Goal: Navigation & Orientation: Find specific page/section

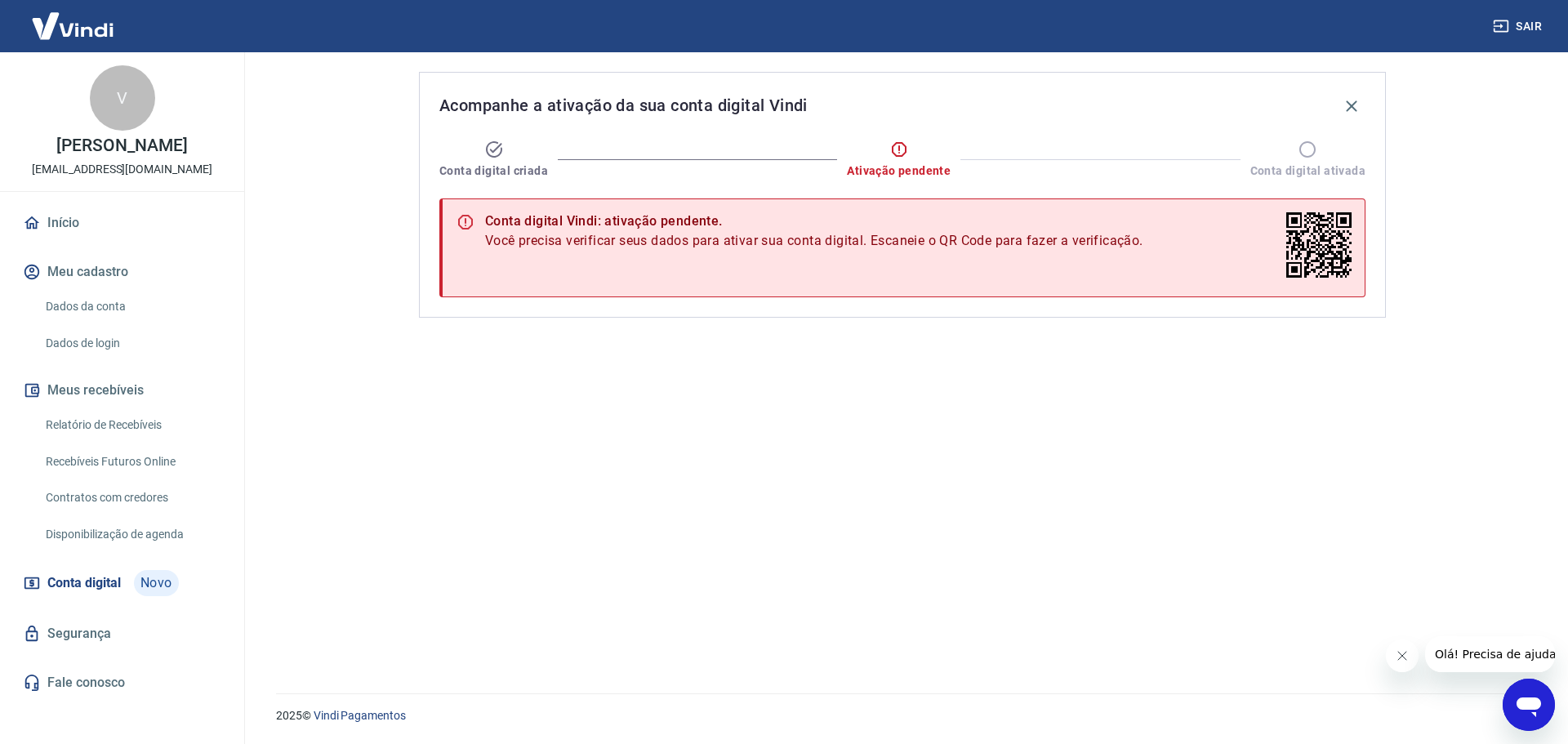
click at [86, 207] on link "Início" at bounding box center [122, 222] width 205 height 36
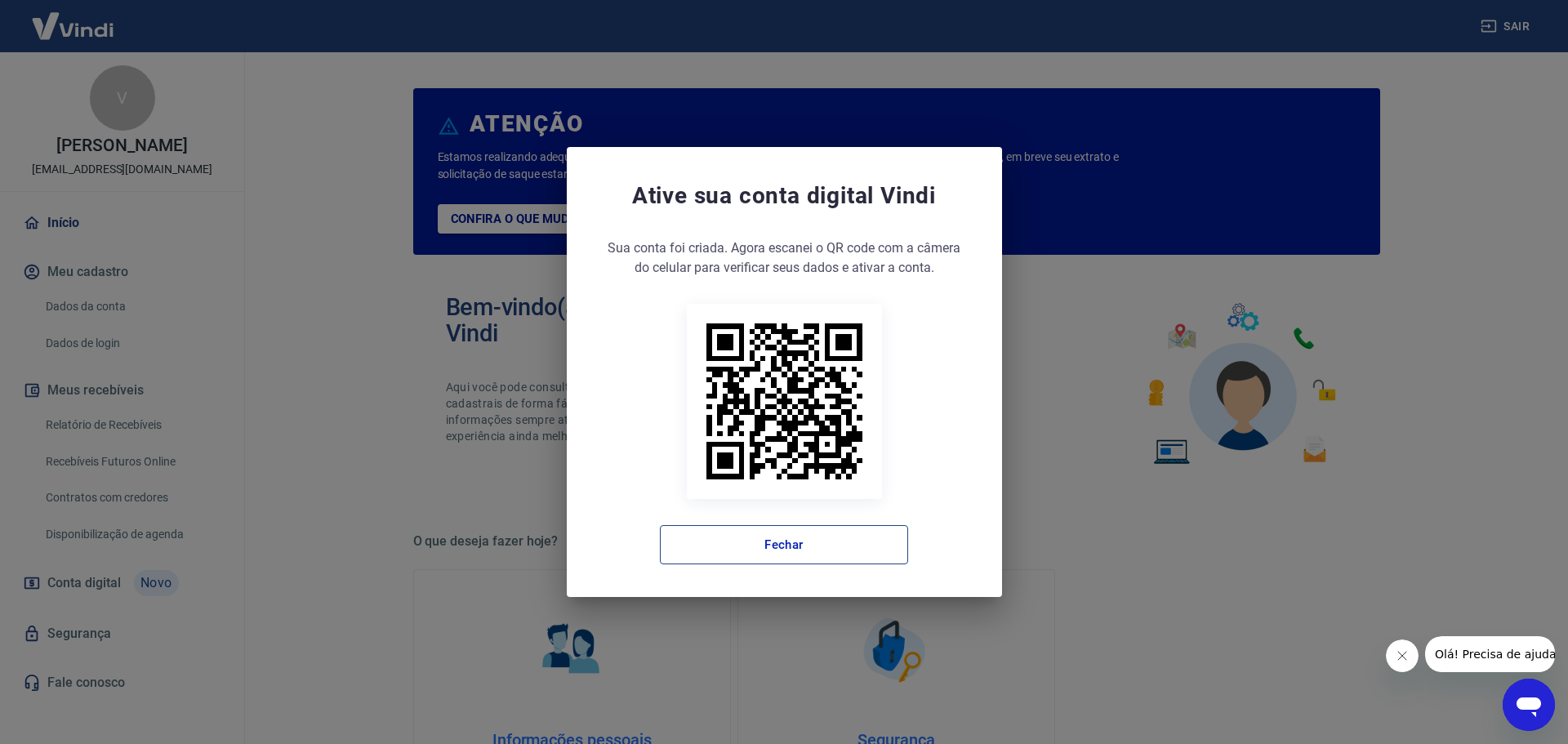
click at [766, 546] on button "Fechar" at bounding box center [784, 544] width 248 height 39
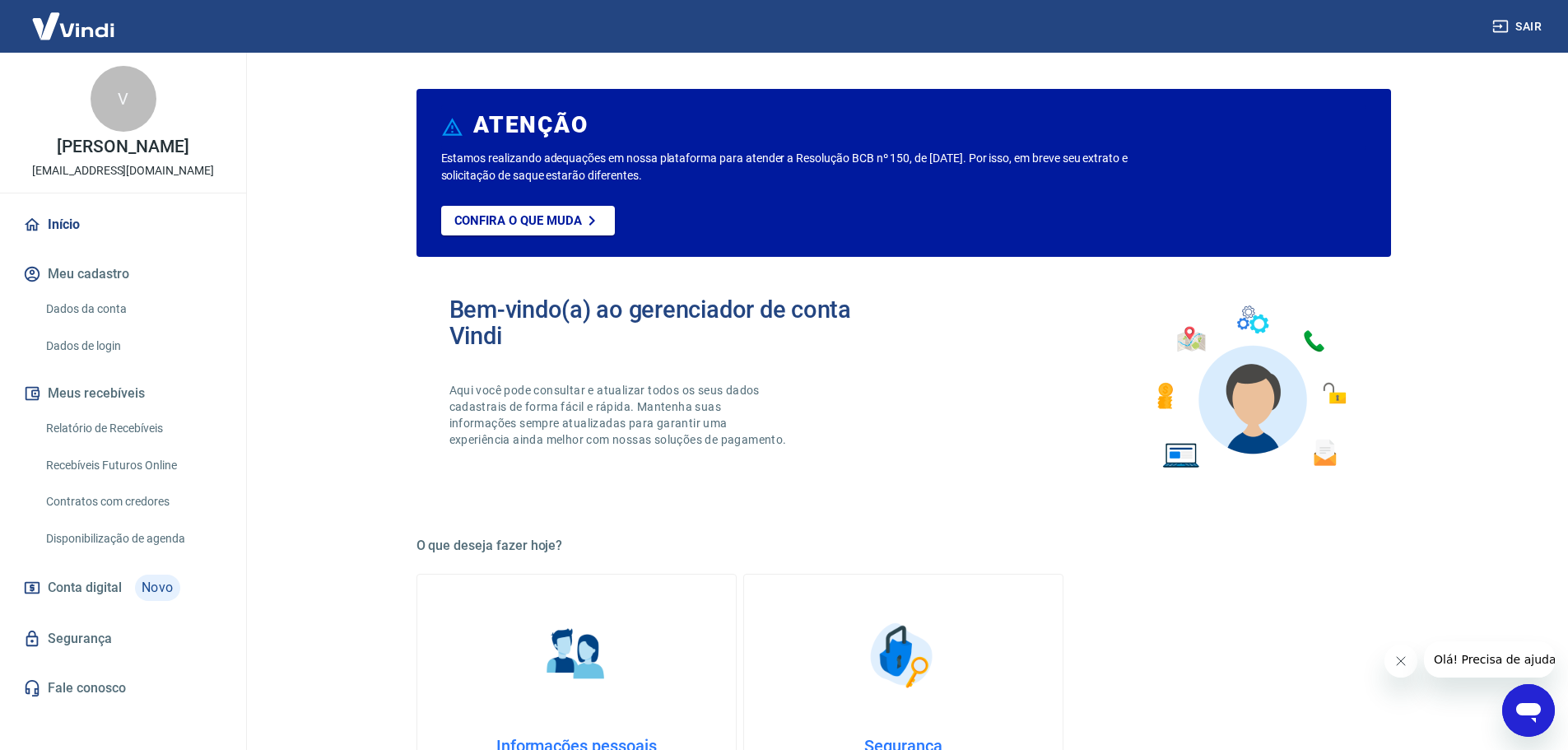
click at [49, 223] on link "Início" at bounding box center [123, 224] width 206 height 36
